Goal: Information Seeking & Learning: Learn about a topic

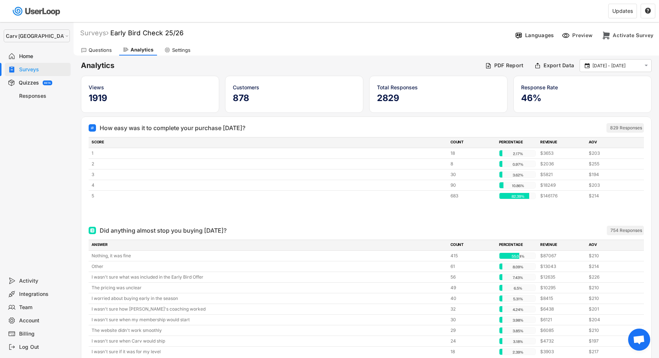
select select ""1348695171700984260__LOOKUP__1664546256262x474730326317858800""
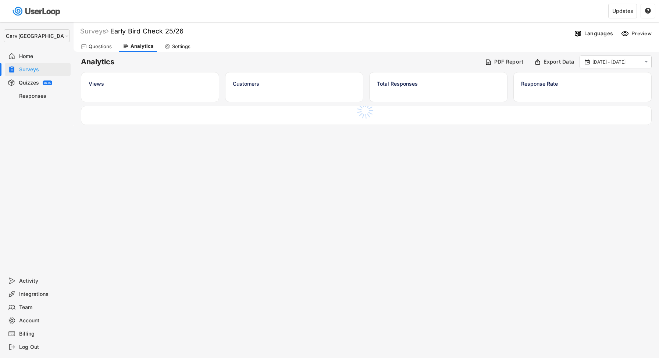
select select ""1348695171700984260__LOOKUP__1664546256262x474730326317858800""
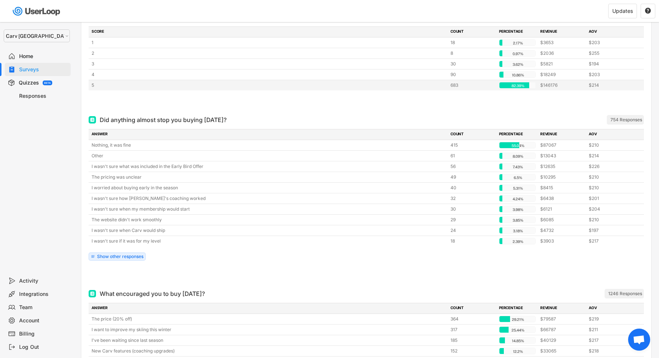
scroll to position [111, 0]
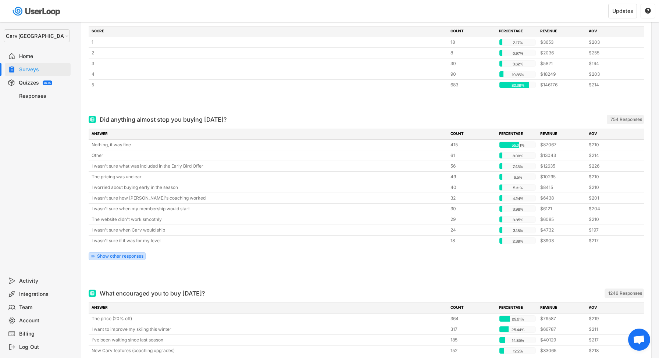
click at [122, 259] on div "Show other responses" at bounding box center [117, 256] width 57 height 8
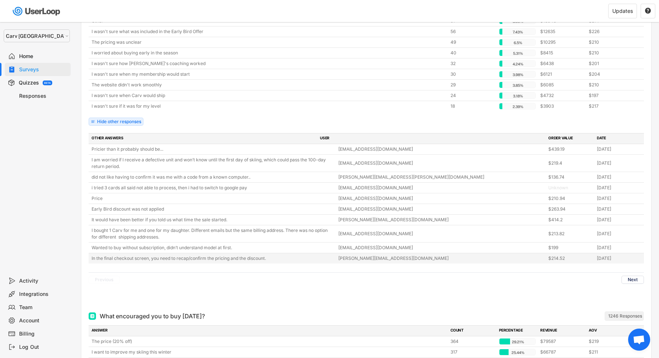
scroll to position [240, 0]
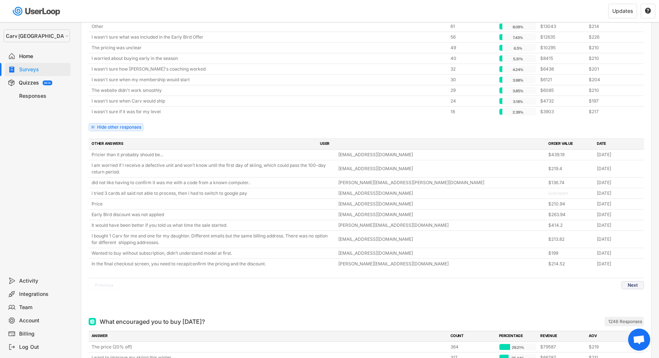
click at [632, 286] on button "Next" at bounding box center [632, 285] width 22 height 8
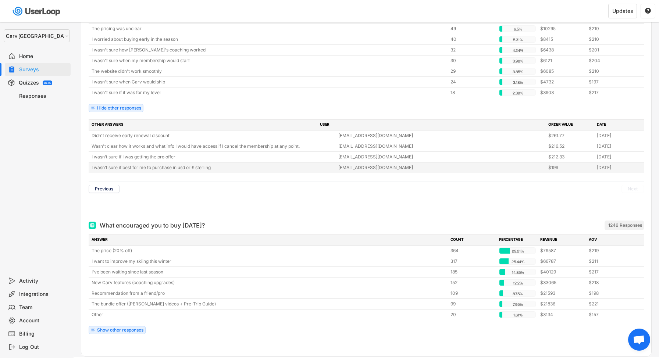
scroll to position [280, 0]
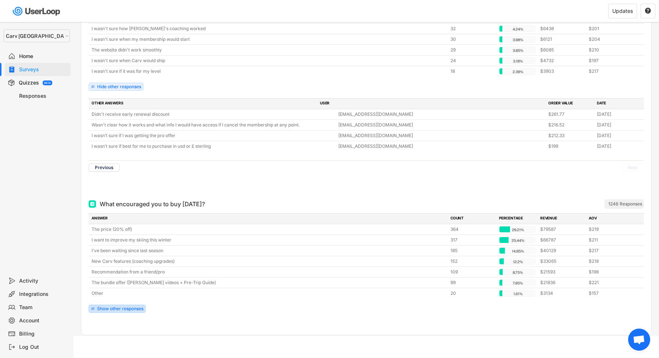
click at [124, 306] on div "Show other responses" at bounding box center [120, 308] width 46 height 4
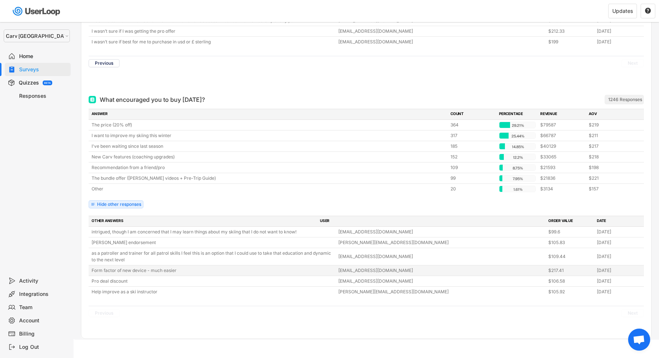
scroll to position [387, 0]
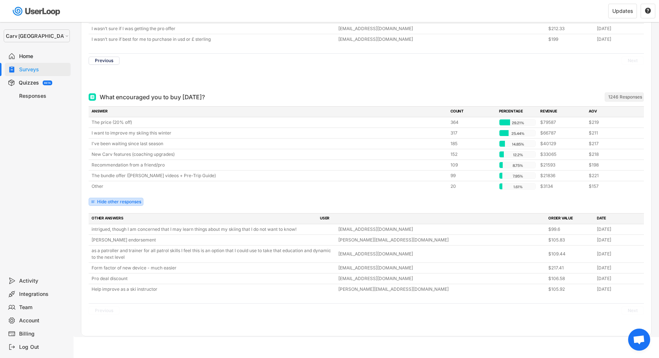
click at [132, 205] on div "Hide other responses" at bounding box center [116, 202] width 55 height 8
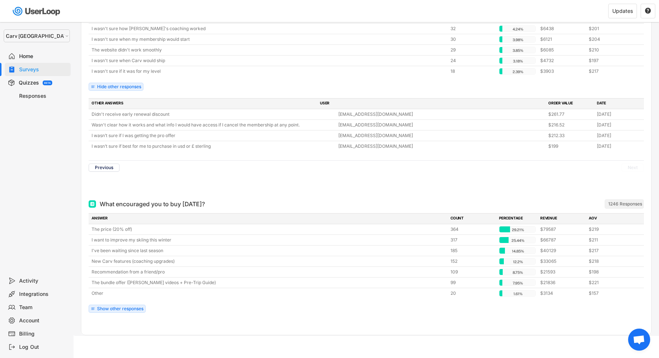
scroll to position [280, 0]
